Goal: Transaction & Acquisition: Purchase product/service

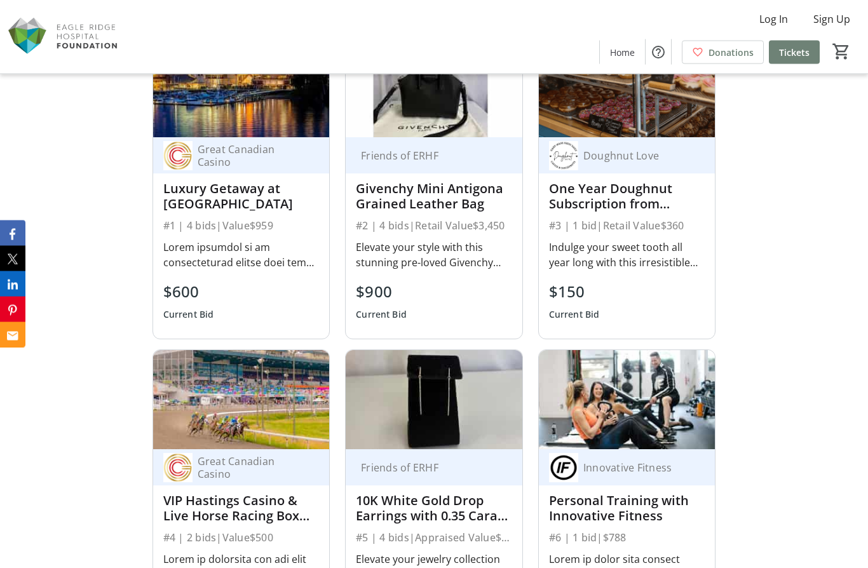
scroll to position [900, 0]
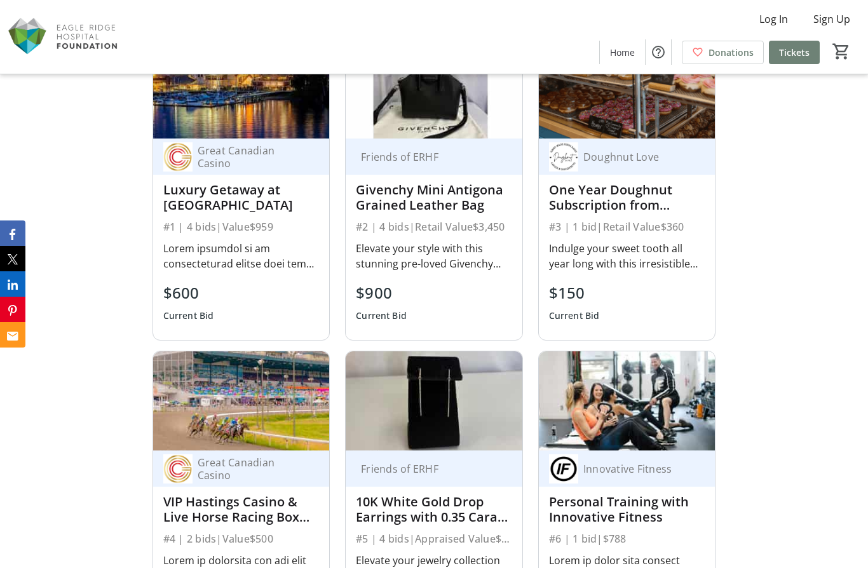
click at [643, 213] on div "One Year Doughnut Subscription from Doughnut Love" at bounding box center [627, 197] width 156 height 30
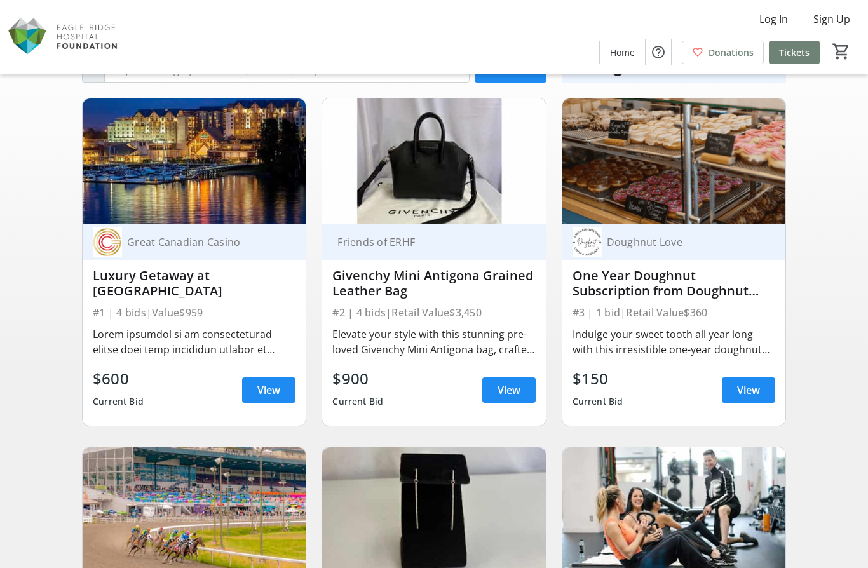
scroll to position [53, 0]
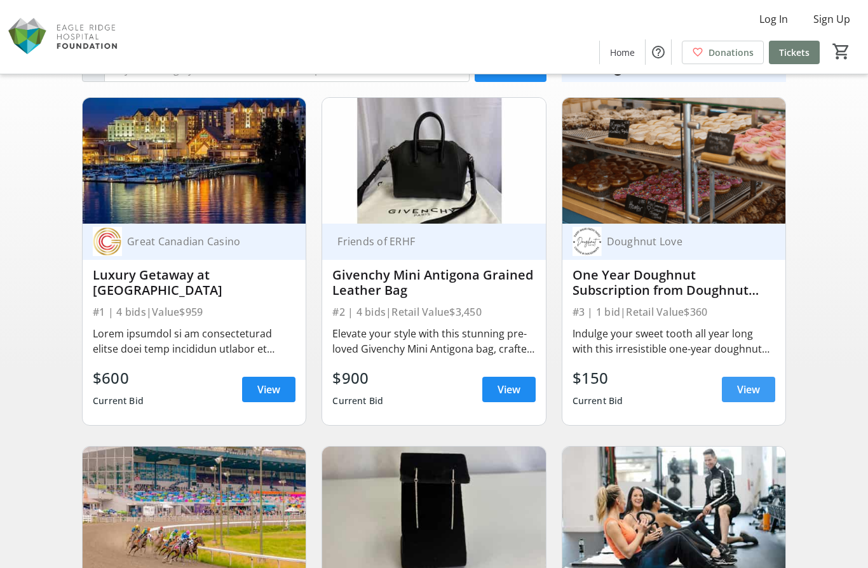
click at [758, 391] on span "View" at bounding box center [748, 389] width 23 height 15
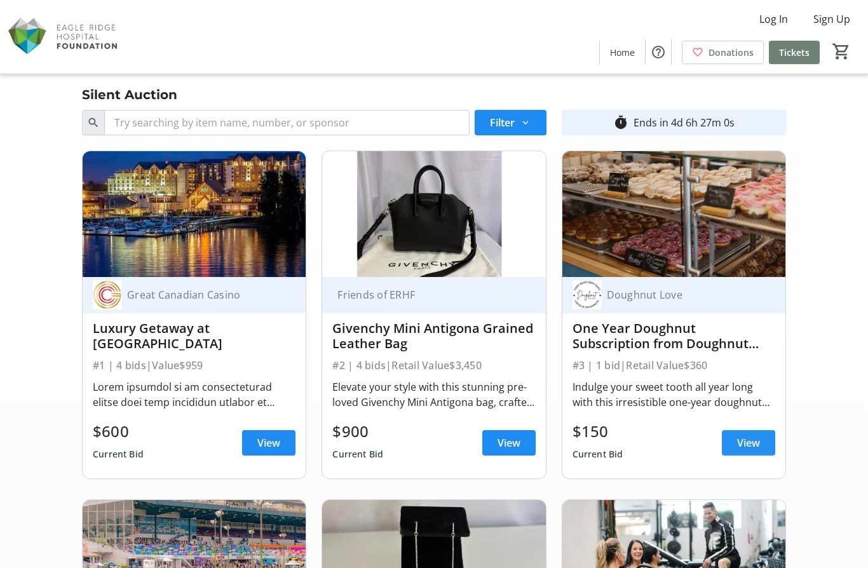
click at [759, 443] on span "View" at bounding box center [748, 442] width 23 height 15
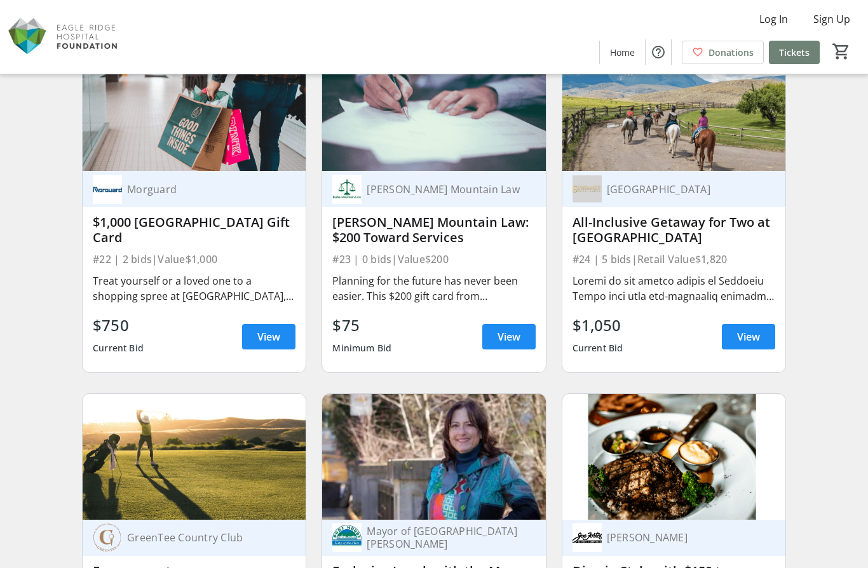
scroll to position [2544, 0]
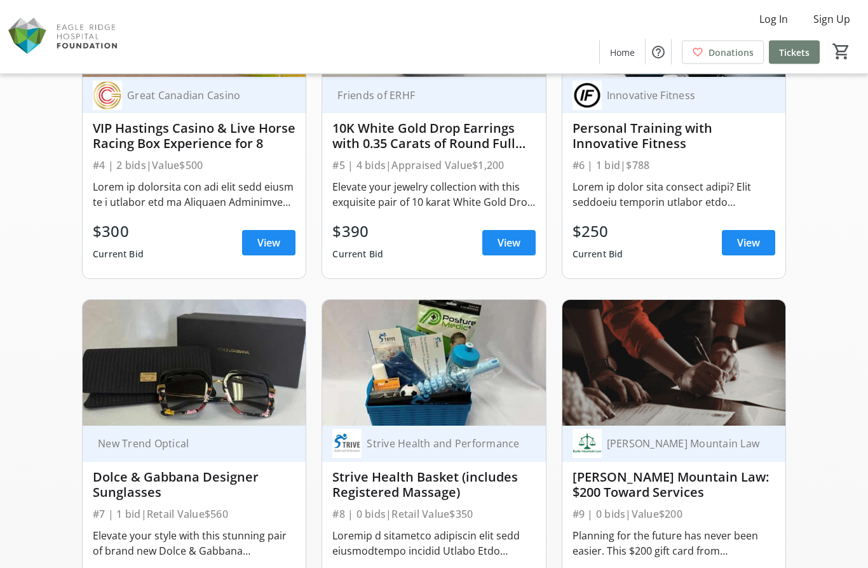
scroll to position [0, 0]
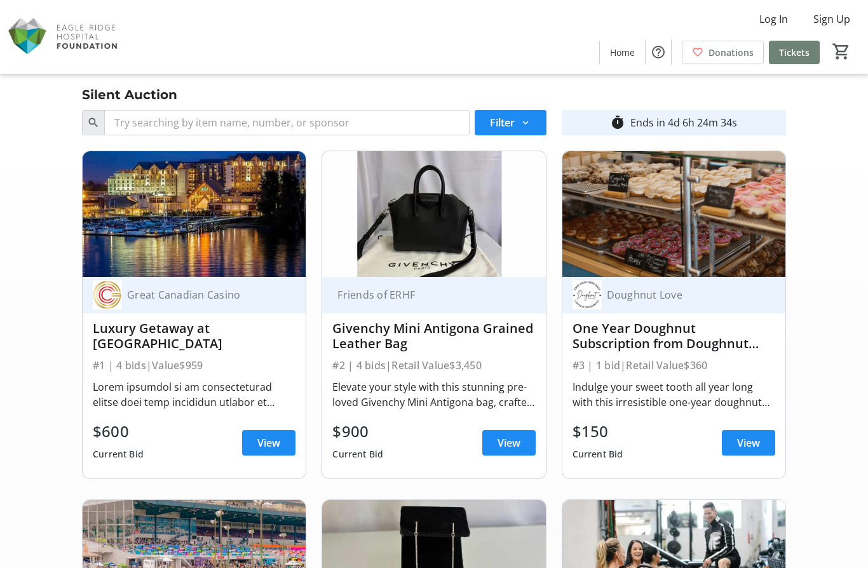
click at [422, 564] on img at bounding box center [433, 563] width 223 height 126
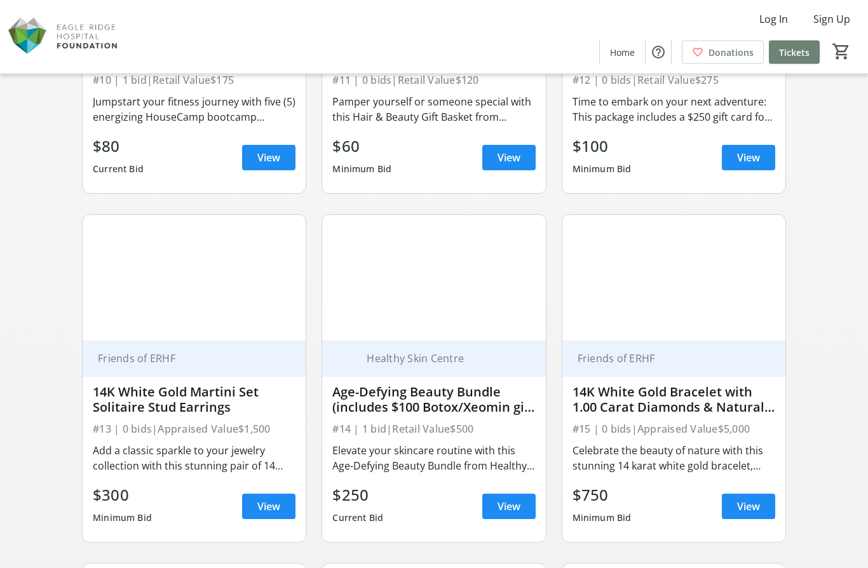
scroll to position [1330, 0]
